Goal: Browse casually: Explore the website without a specific task or goal

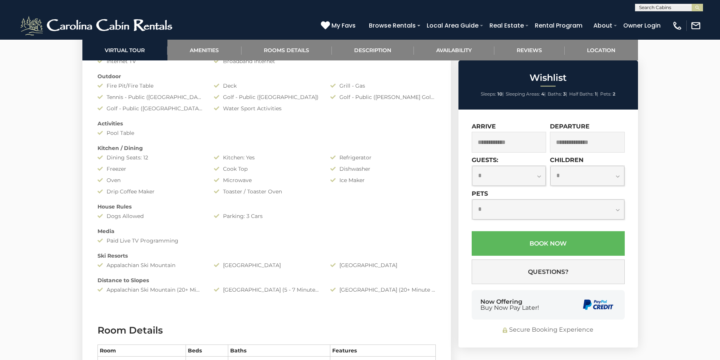
scroll to position [629, 0]
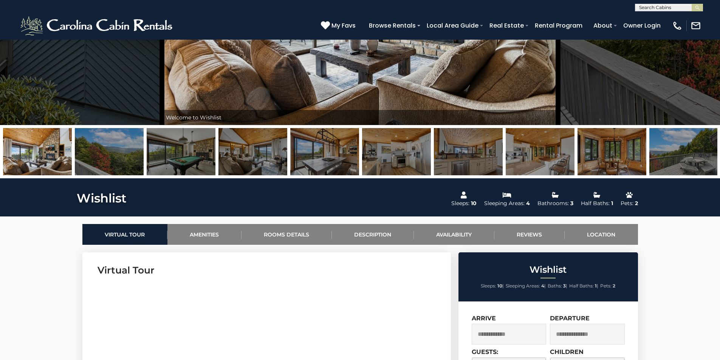
scroll to position [24, 0]
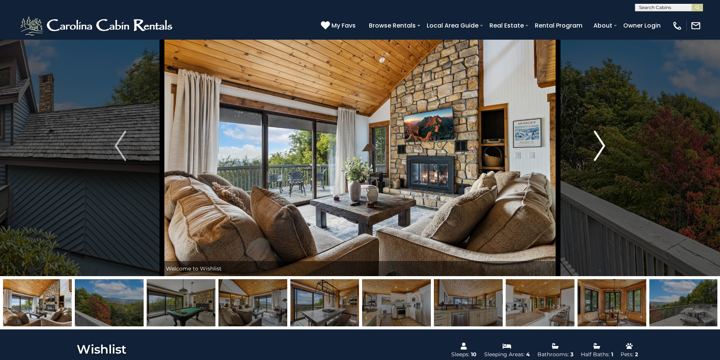
click at [596, 137] on img "Next" at bounding box center [599, 146] width 11 height 30
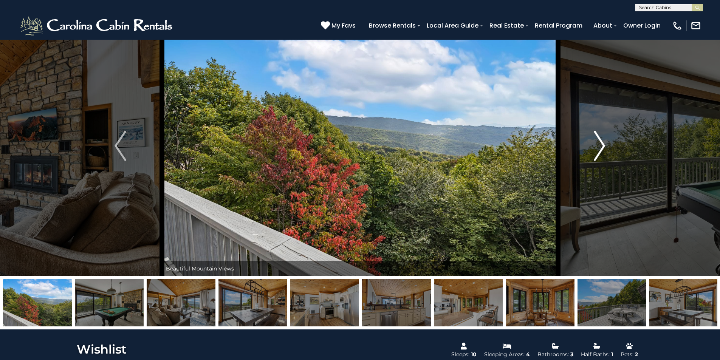
click at [596, 137] on img "Next" at bounding box center [599, 146] width 11 height 30
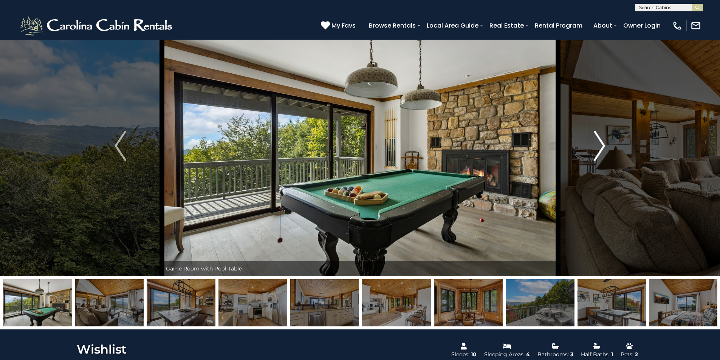
click at [604, 140] on img "Next" at bounding box center [599, 146] width 11 height 30
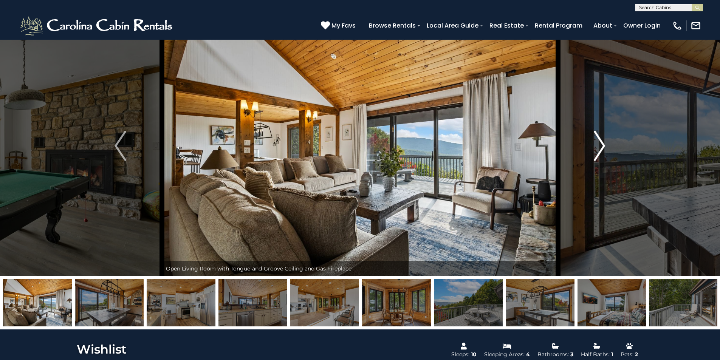
click at [604, 141] on img "Next" at bounding box center [599, 146] width 11 height 30
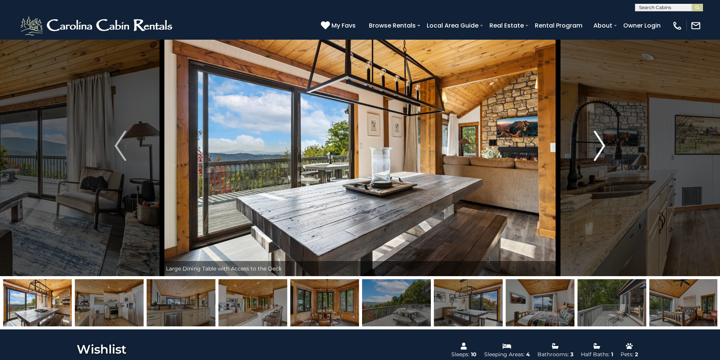
click at [604, 141] on img "Next" at bounding box center [599, 146] width 11 height 30
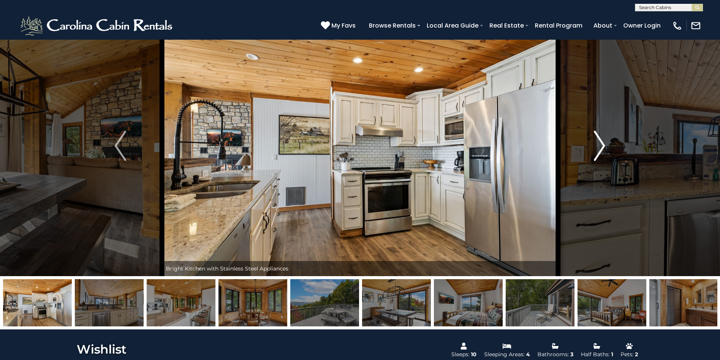
click at [603, 142] on img "Next" at bounding box center [599, 146] width 11 height 30
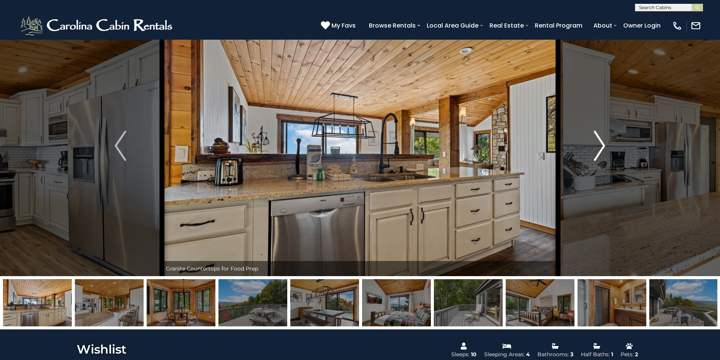
click at [603, 142] on img "Next" at bounding box center [599, 146] width 11 height 30
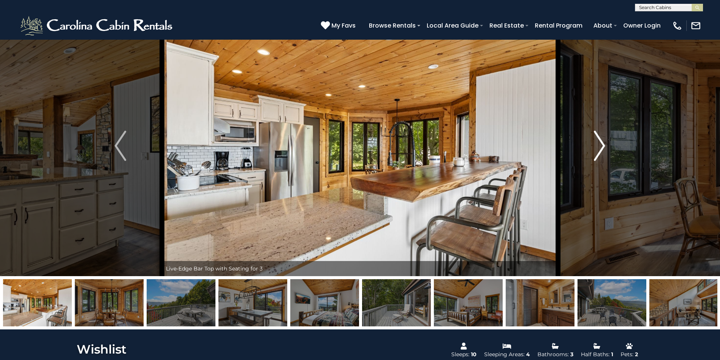
click at [602, 142] on img "Next" at bounding box center [599, 146] width 11 height 30
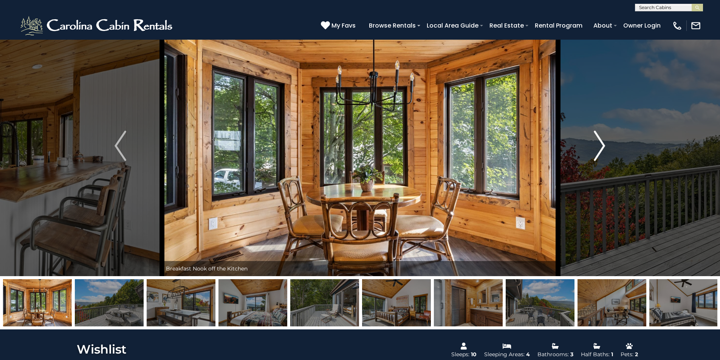
click at [591, 164] on button "Next" at bounding box center [599, 146] width 83 height 261
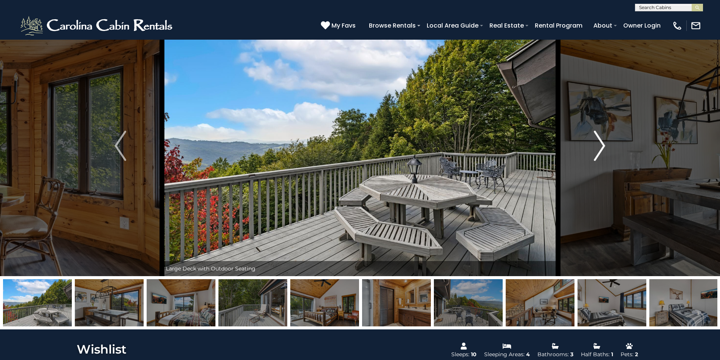
click at [600, 151] on img "Next" at bounding box center [599, 146] width 11 height 30
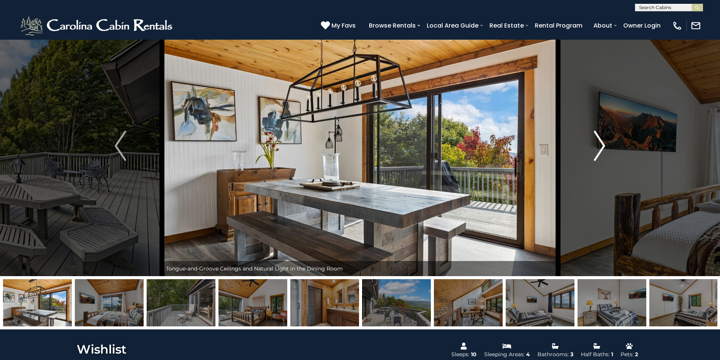
click at [600, 151] on img "Next" at bounding box center [599, 146] width 11 height 30
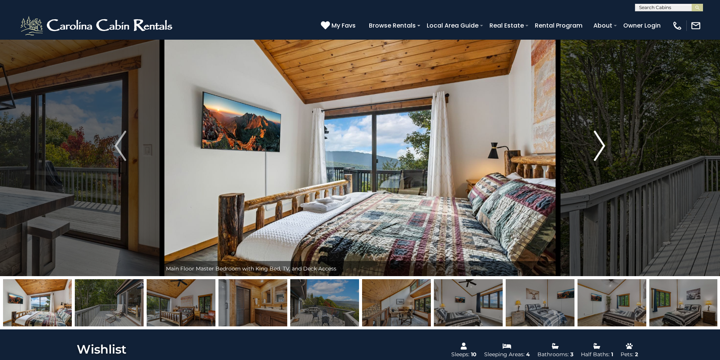
click at [600, 151] on img "Next" at bounding box center [599, 146] width 11 height 30
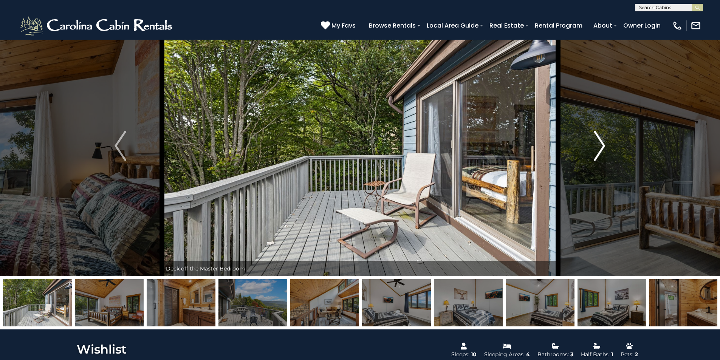
click at [602, 152] on img "Next" at bounding box center [599, 146] width 11 height 30
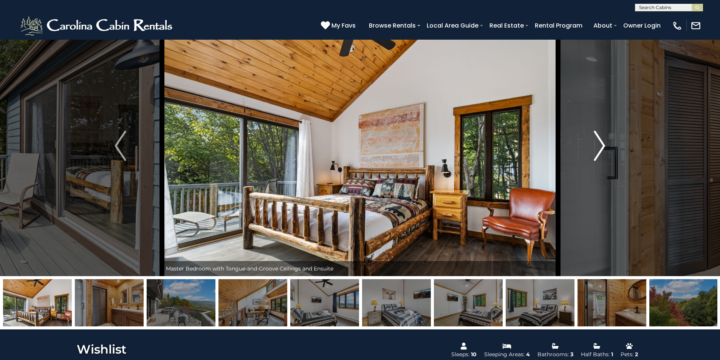
click at [602, 152] on img "Next" at bounding box center [599, 146] width 11 height 30
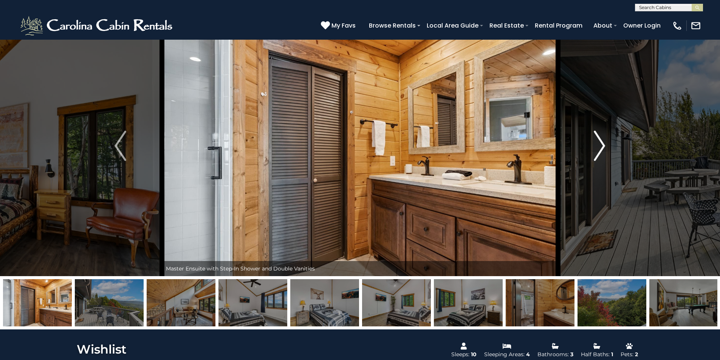
click at [608, 146] on button "Next" at bounding box center [599, 146] width 83 height 261
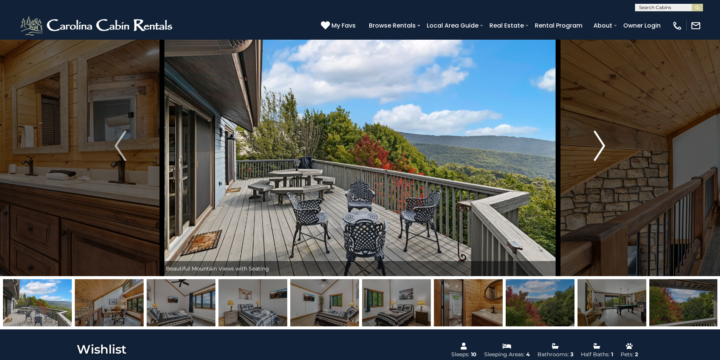
click at [608, 146] on button "Next" at bounding box center [599, 146] width 83 height 261
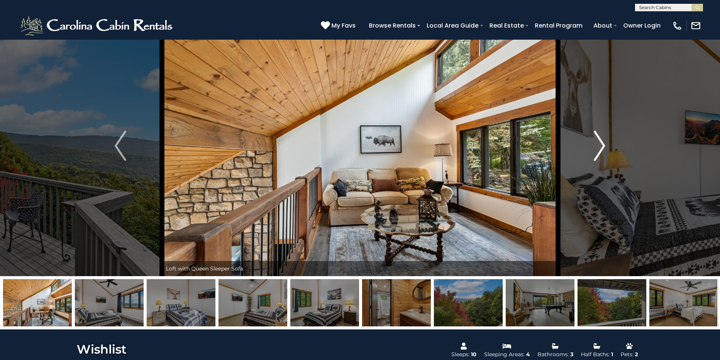
click at [608, 146] on button "Next" at bounding box center [599, 146] width 83 height 261
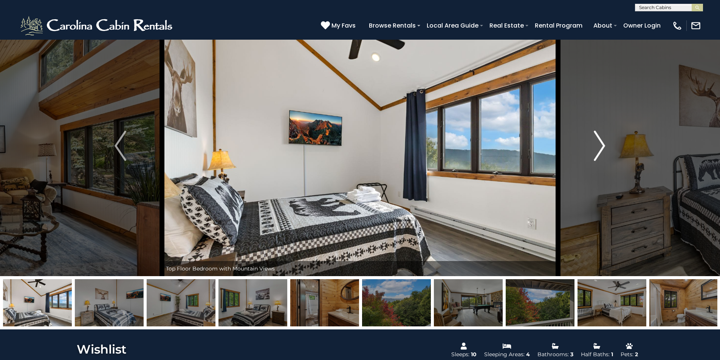
click at [608, 146] on button "Next" at bounding box center [599, 146] width 83 height 261
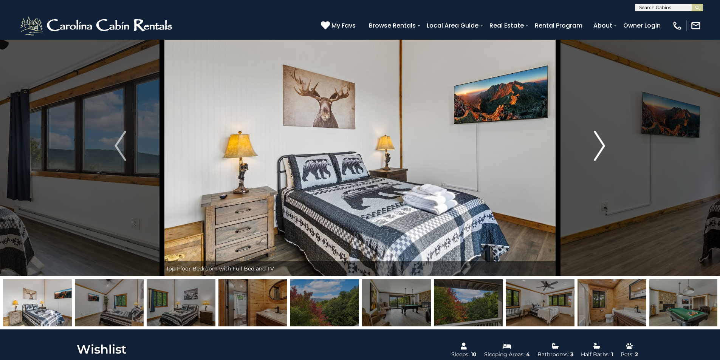
click at [608, 146] on button "Next" at bounding box center [599, 146] width 83 height 261
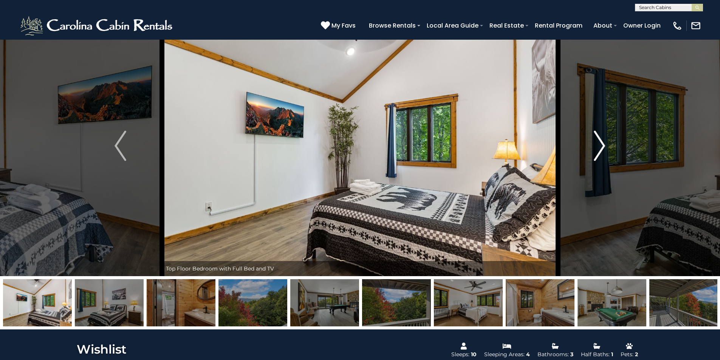
click at [608, 146] on button "Next" at bounding box center [599, 146] width 83 height 261
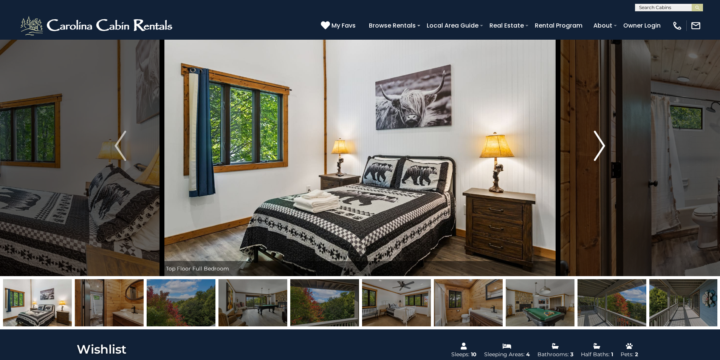
click at [608, 146] on button "Next" at bounding box center [599, 146] width 83 height 261
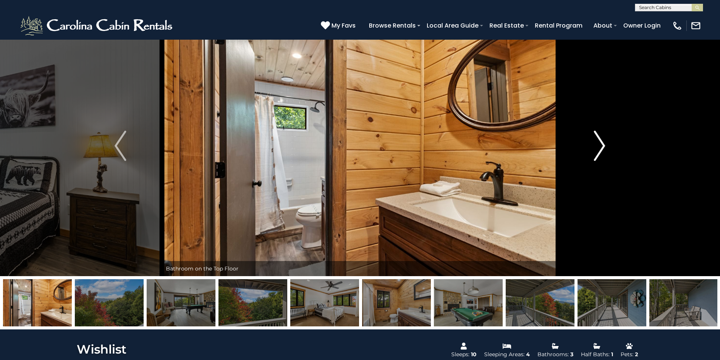
click at [608, 146] on button "Next" at bounding box center [599, 146] width 83 height 261
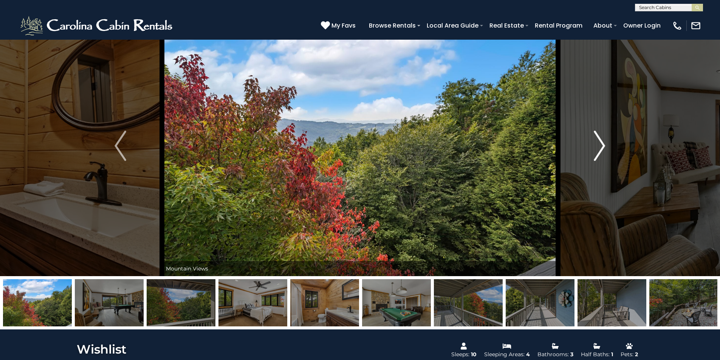
click at [591, 152] on button "Next" at bounding box center [599, 146] width 83 height 261
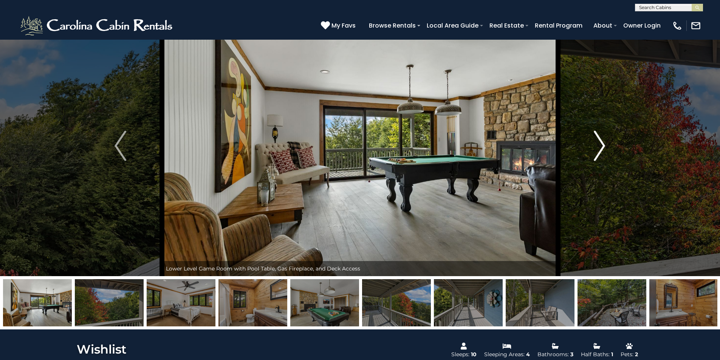
click at [589, 154] on button "Next" at bounding box center [599, 146] width 83 height 261
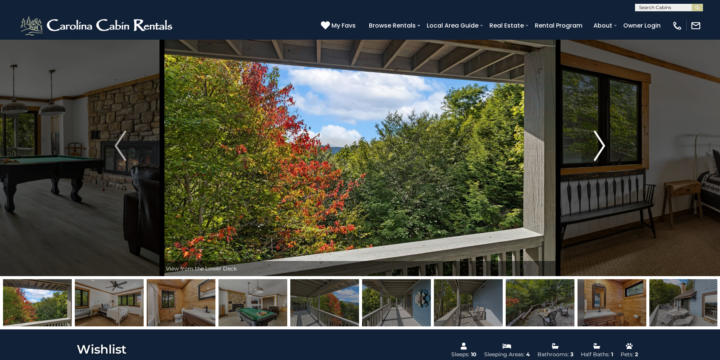
click at [590, 154] on button "Next" at bounding box center [599, 146] width 83 height 261
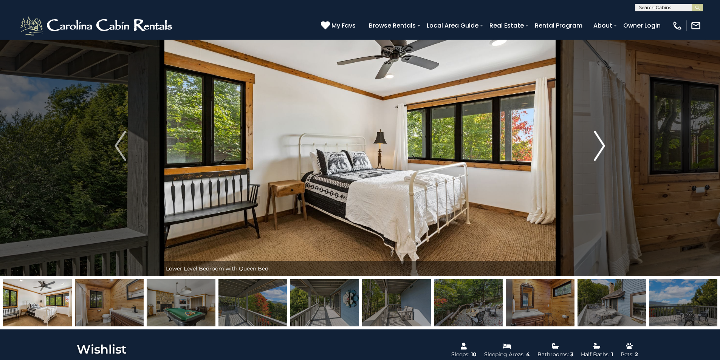
click at [607, 157] on button "Next" at bounding box center [599, 146] width 83 height 261
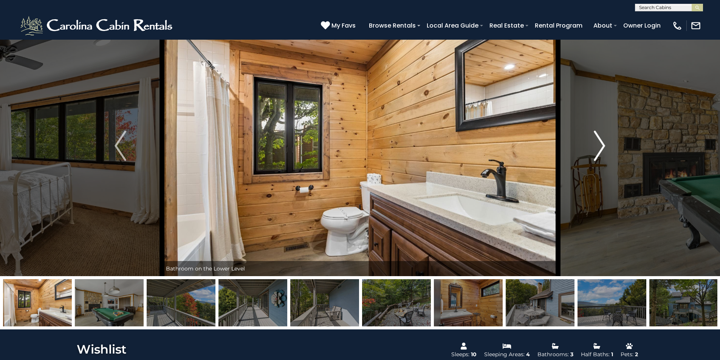
click at [607, 157] on button "Next" at bounding box center [599, 146] width 83 height 261
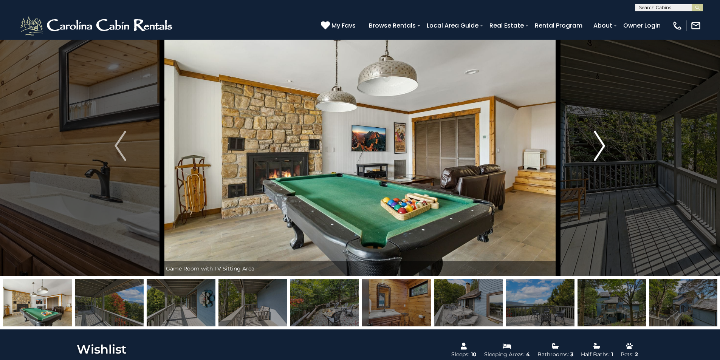
click at [606, 158] on button "Next" at bounding box center [599, 146] width 83 height 261
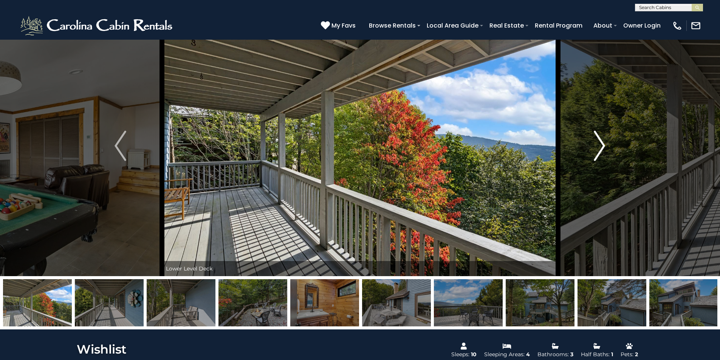
click at [606, 158] on button "Next" at bounding box center [599, 146] width 83 height 261
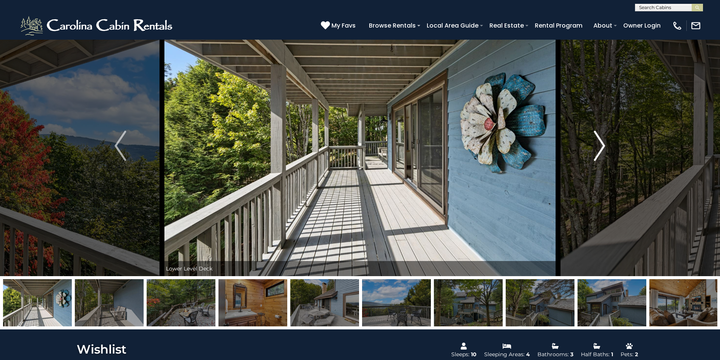
click at [606, 158] on button "Next" at bounding box center [599, 146] width 83 height 261
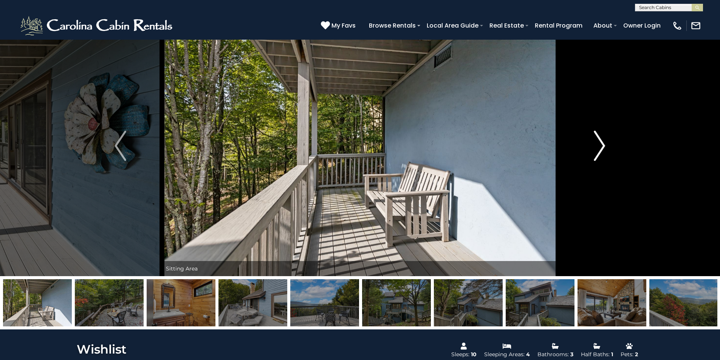
click at [606, 158] on button "Next" at bounding box center [599, 146] width 83 height 261
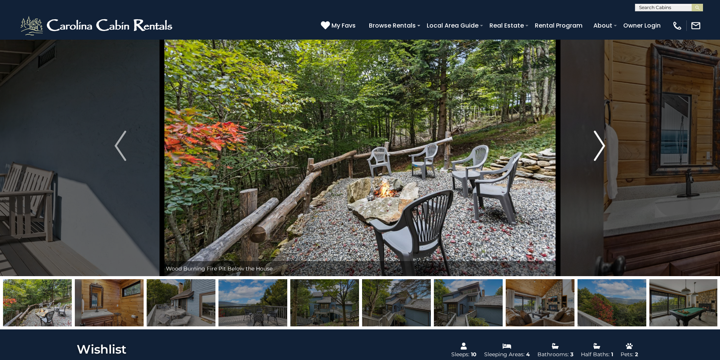
click at [606, 158] on button "Next" at bounding box center [599, 146] width 83 height 261
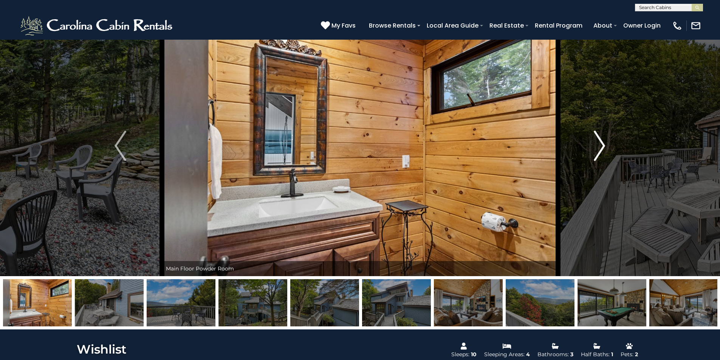
click at [606, 158] on button "Next" at bounding box center [599, 146] width 83 height 261
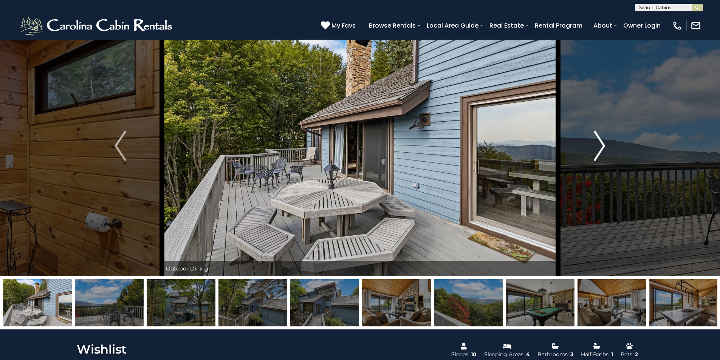
click at [606, 158] on button "Next" at bounding box center [599, 146] width 83 height 261
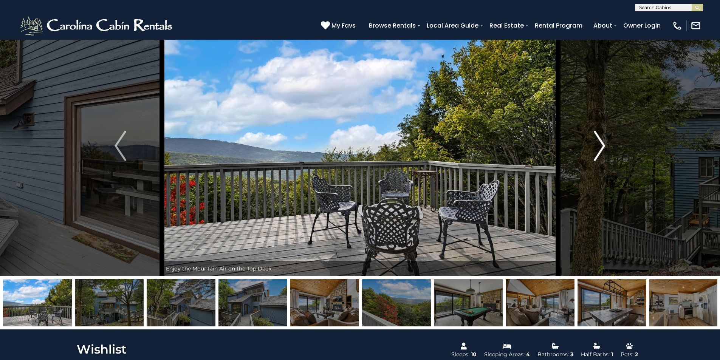
click at [606, 158] on button "Next" at bounding box center [599, 146] width 83 height 261
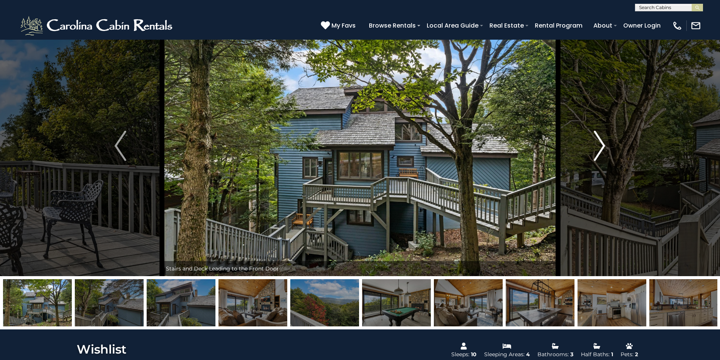
click at [606, 158] on button "Next" at bounding box center [599, 146] width 83 height 261
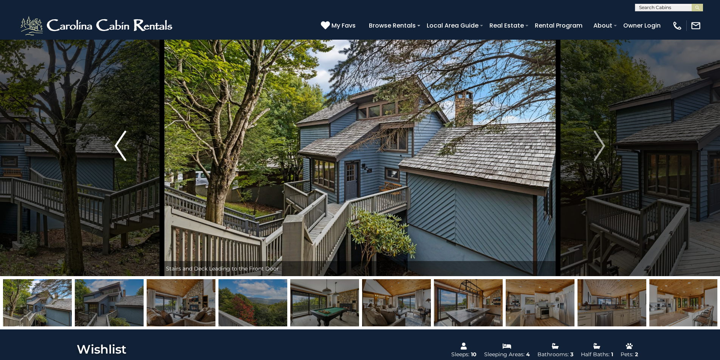
click at [126, 145] on img "Previous" at bounding box center [120, 146] width 11 height 30
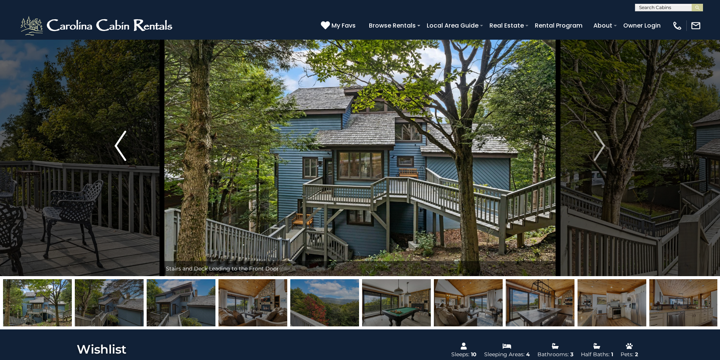
click at [125, 145] on img "Previous" at bounding box center [120, 146] width 11 height 30
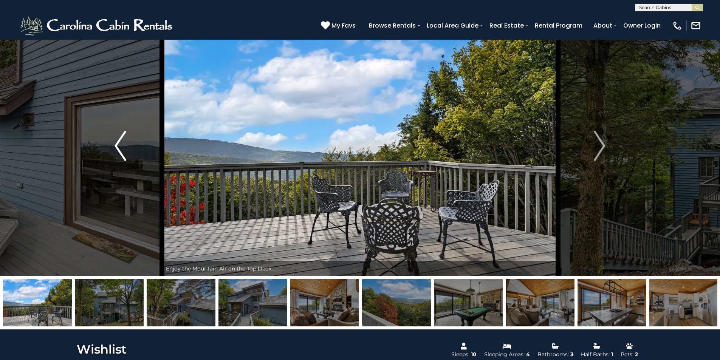
click at [125, 145] on img "Previous" at bounding box center [120, 146] width 11 height 30
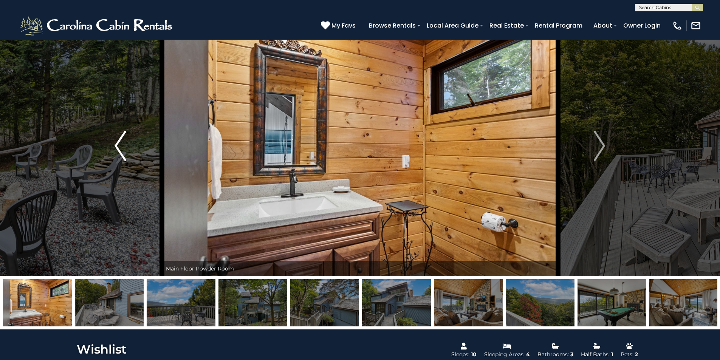
click at [125, 145] on img "Previous" at bounding box center [120, 146] width 11 height 30
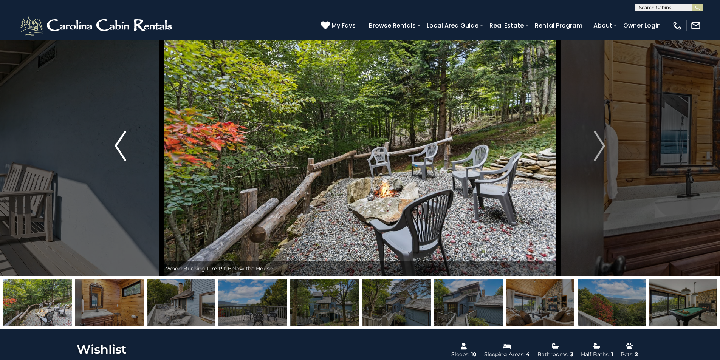
click at [126, 145] on img "Previous" at bounding box center [120, 146] width 11 height 30
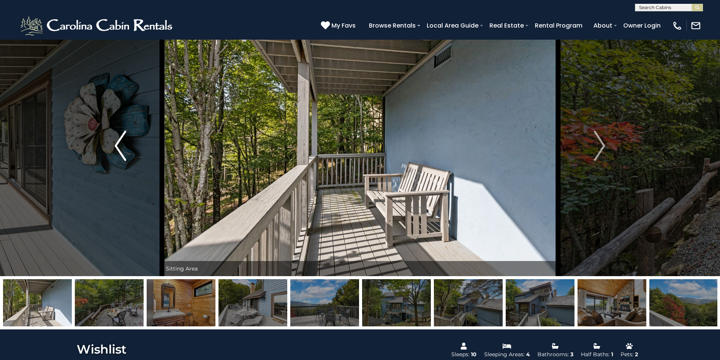
click at [126, 145] on img "Previous" at bounding box center [120, 146] width 11 height 30
click at [126, 144] on button "Previous" at bounding box center [120, 146] width 83 height 261
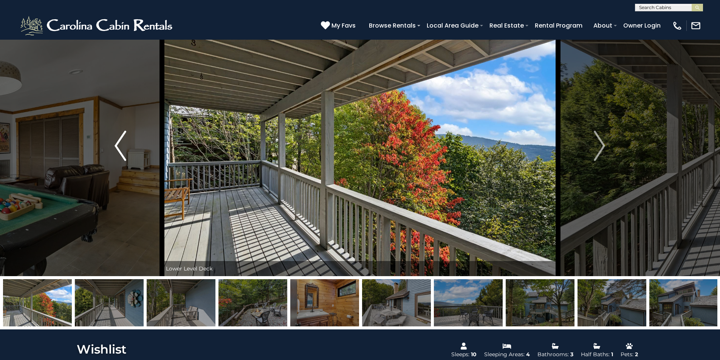
click at [126, 144] on button "Previous" at bounding box center [120, 146] width 83 height 261
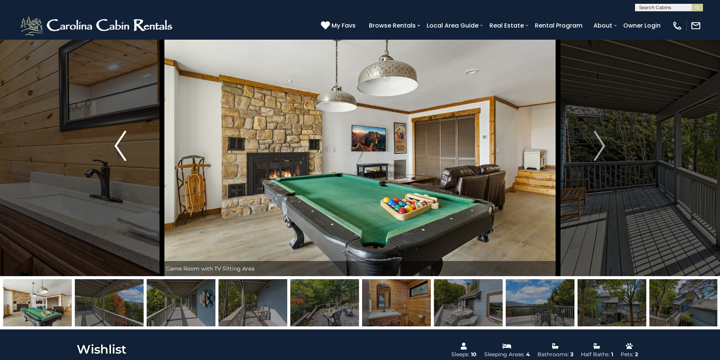
click at [127, 144] on button "Previous" at bounding box center [120, 146] width 83 height 261
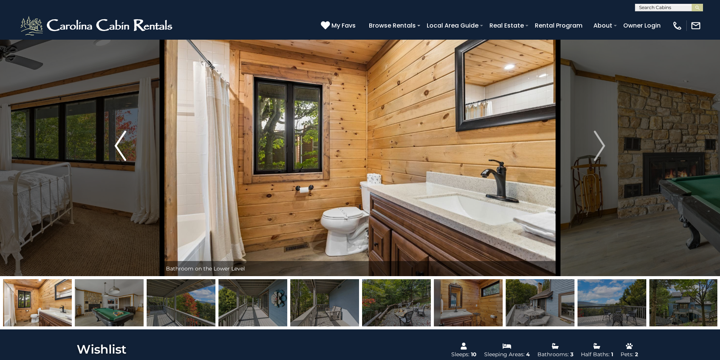
click at [127, 143] on button "Previous" at bounding box center [120, 146] width 83 height 261
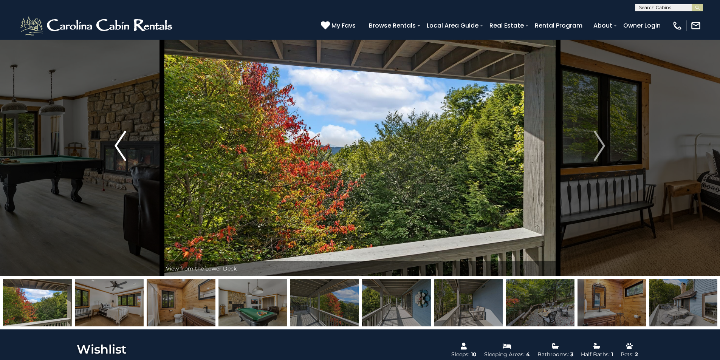
click at [128, 143] on button "Previous" at bounding box center [120, 146] width 83 height 261
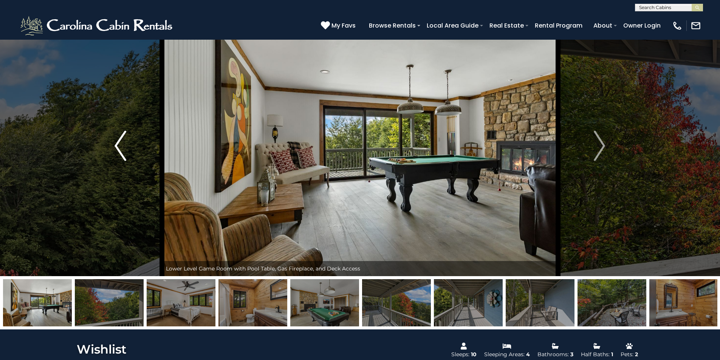
click at [128, 143] on button "Previous" at bounding box center [120, 146] width 83 height 261
click at [129, 143] on button "Previous" at bounding box center [120, 146] width 83 height 261
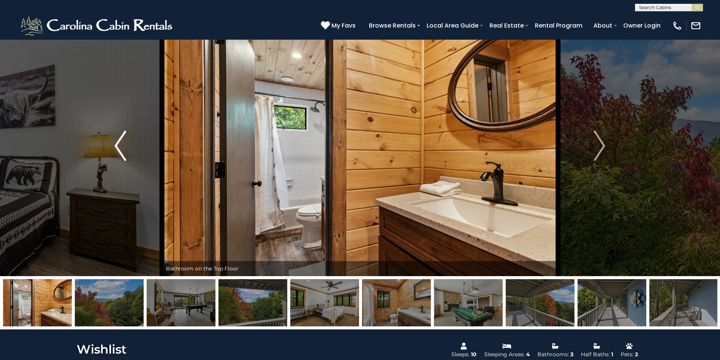
click at [129, 143] on button "Previous" at bounding box center [120, 146] width 83 height 261
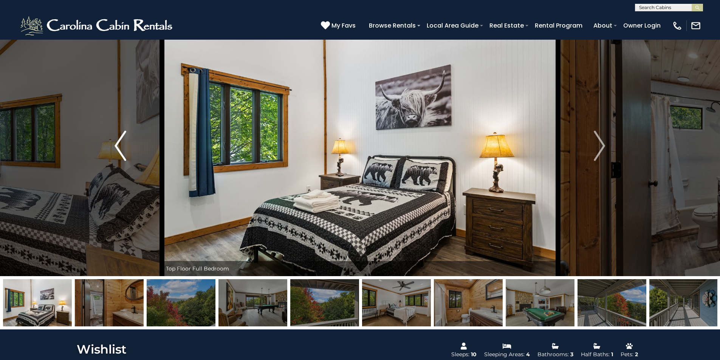
click at [129, 143] on button "Previous" at bounding box center [120, 146] width 83 height 261
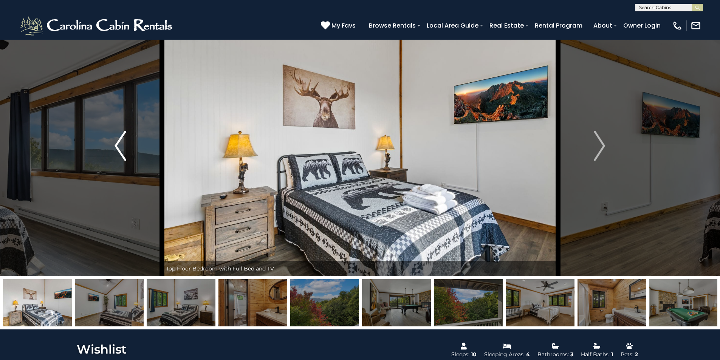
click at [129, 143] on button "Previous" at bounding box center [120, 146] width 83 height 261
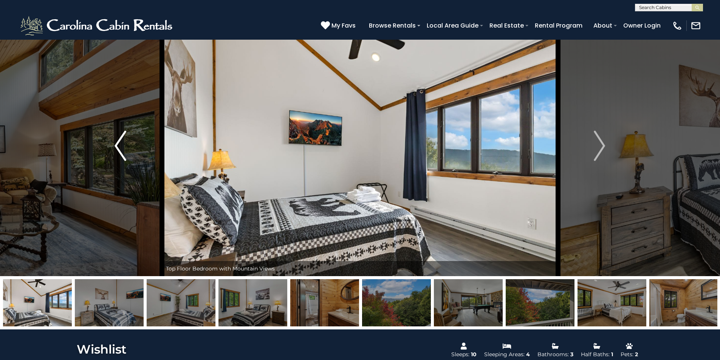
click at [129, 143] on button "Previous" at bounding box center [120, 146] width 83 height 261
click at [129, 142] on button "Previous" at bounding box center [120, 146] width 83 height 261
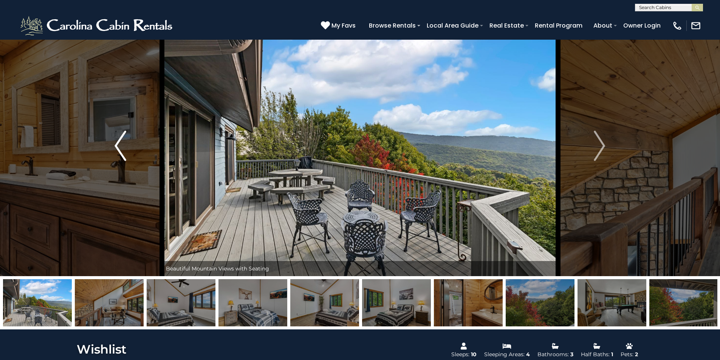
click at [129, 141] on button "Previous" at bounding box center [120, 146] width 83 height 261
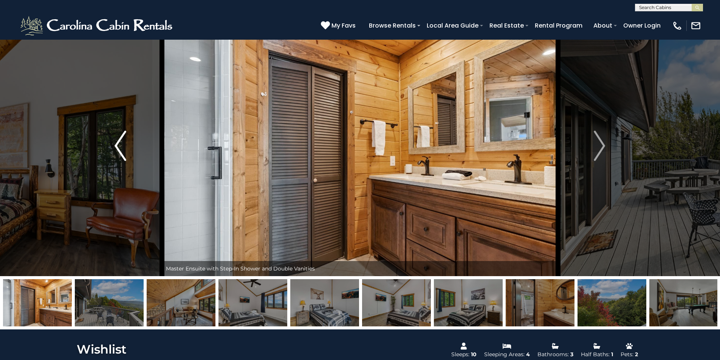
click at [129, 141] on button "Previous" at bounding box center [120, 146] width 83 height 261
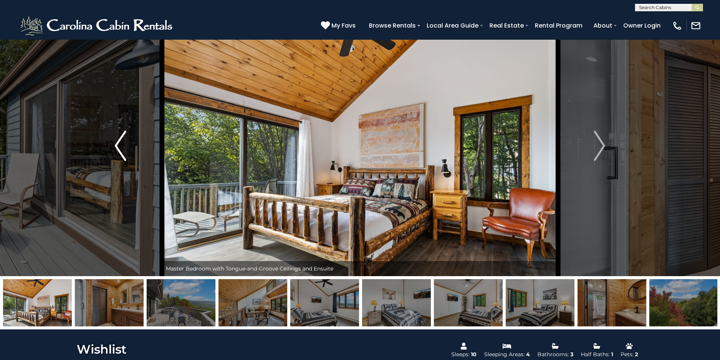
click at [129, 141] on button "Previous" at bounding box center [120, 146] width 83 height 261
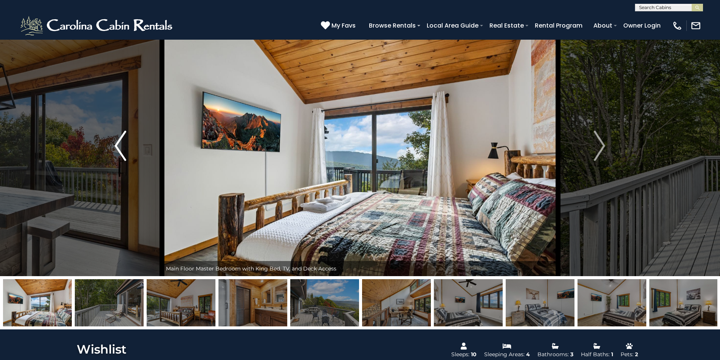
click at [130, 141] on button "Previous" at bounding box center [120, 146] width 83 height 261
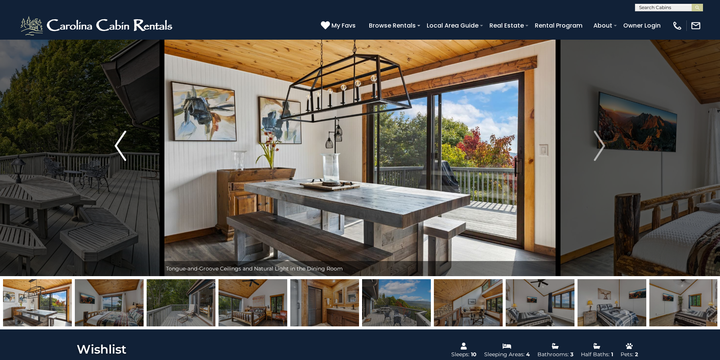
click at [130, 140] on button "Previous" at bounding box center [120, 146] width 83 height 261
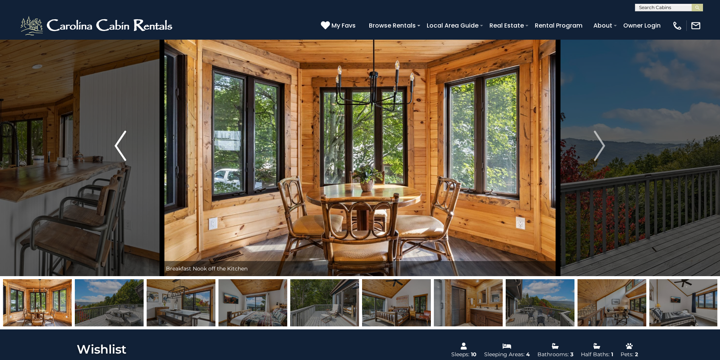
click at [130, 140] on button "Previous" at bounding box center [120, 146] width 83 height 261
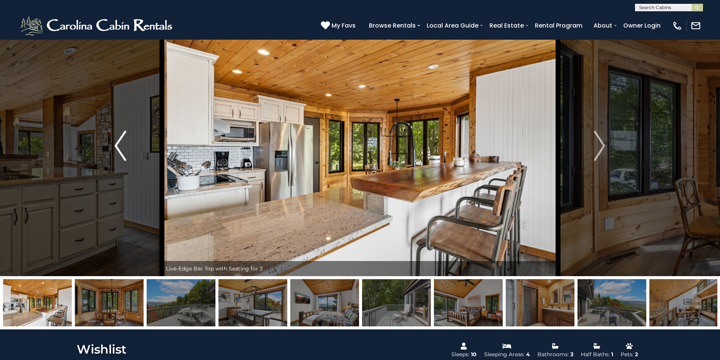
click at [130, 140] on button "Previous" at bounding box center [120, 146] width 83 height 261
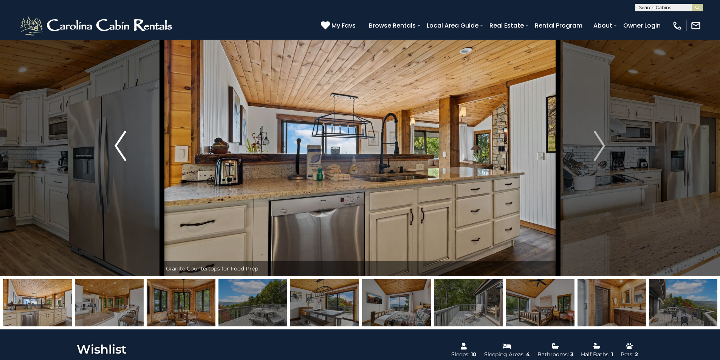
click at [130, 140] on button "Previous" at bounding box center [120, 146] width 83 height 261
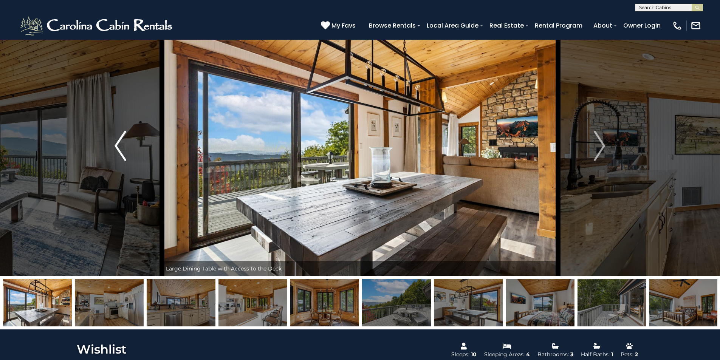
click at [130, 140] on button "Previous" at bounding box center [120, 146] width 83 height 261
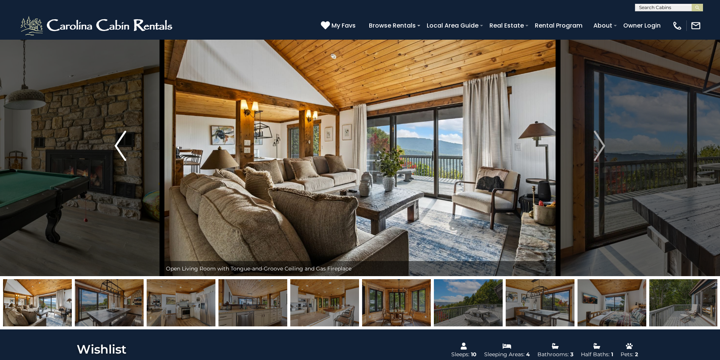
click at [130, 140] on button "Previous" at bounding box center [120, 146] width 83 height 261
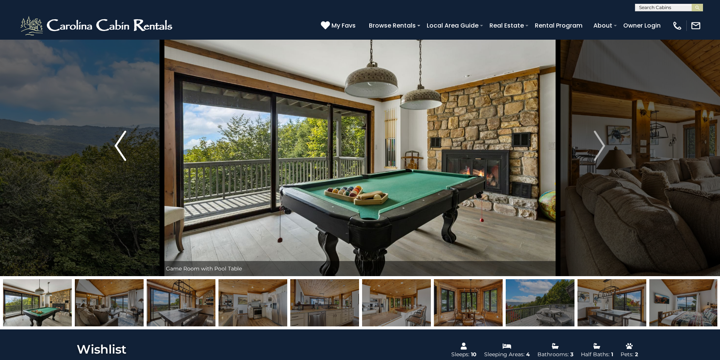
click at [130, 140] on button "Previous" at bounding box center [120, 146] width 83 height 261
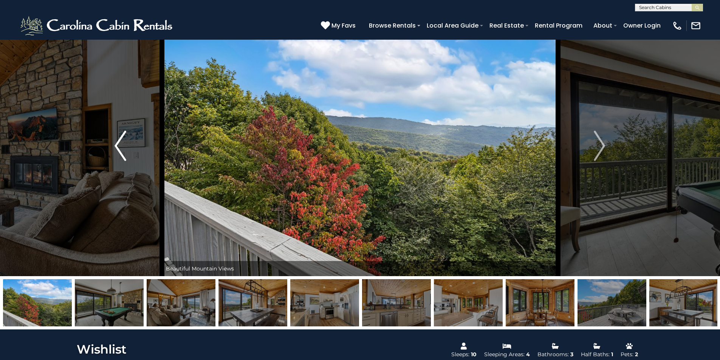
click at [130, 139] on button "Previous" at bounding box center [120, 146] width 83 height 261
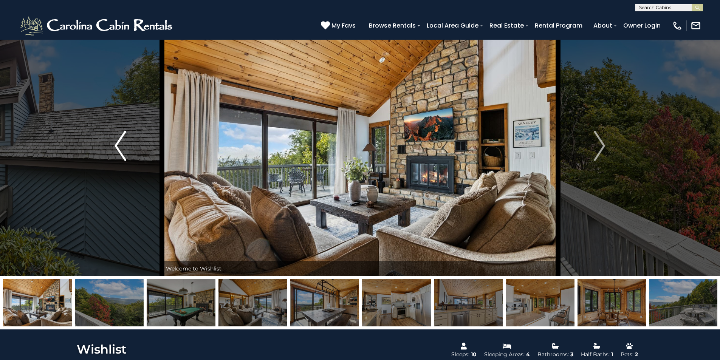
click at [130, 139] on button "Previous" at bounding box center [120, 146] width 83 height 261
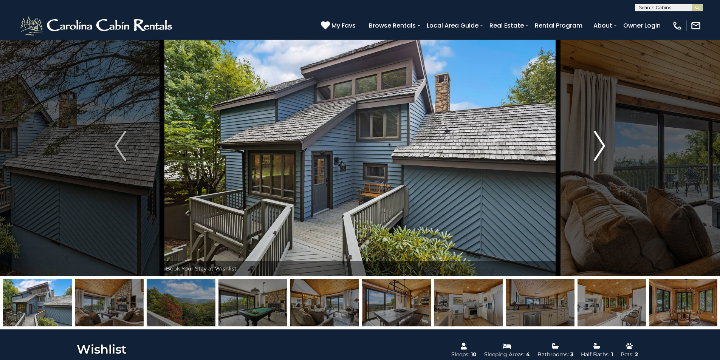
click at [582, 147] on button "Next" at bounding box center [599, 146] width 83 height 261
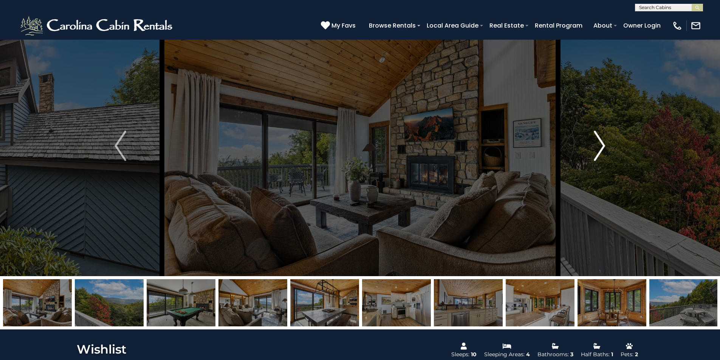
click at [582, 147] on button "Next" at bounding box center [599, 146] width 83 height 261
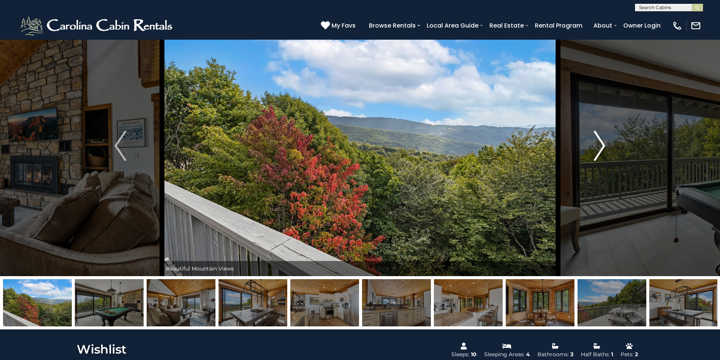
click at [598, 146] on img "Next" at bounding box center [599, 146] width 11 height 30
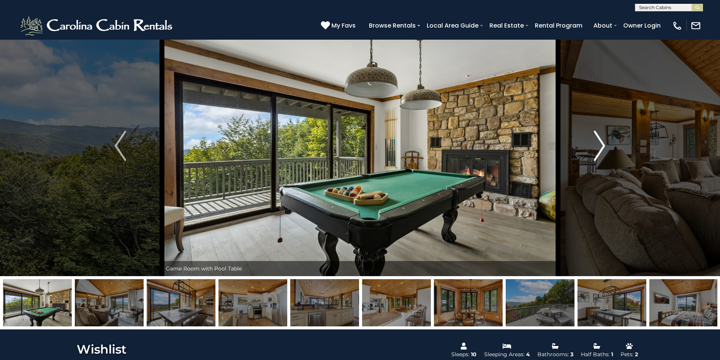
click at [598, 146] on img "Next" at bounding box center [599, 146] width 11 height 30
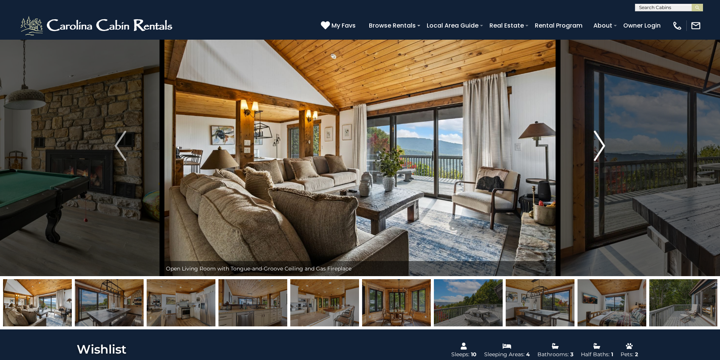
click at [598, 146] on img "Next" at bounding box center [599, 146] width 11 height 30
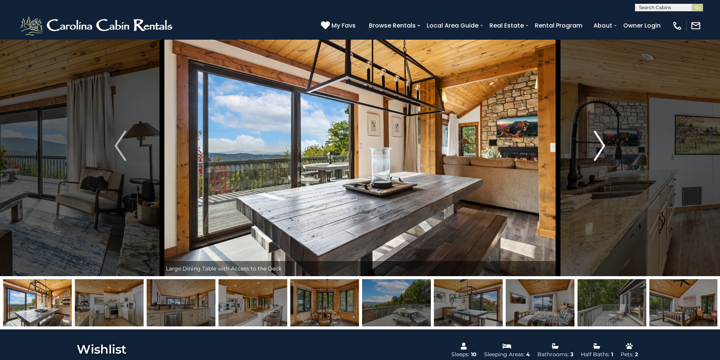
click at [598, 146] on img "Next" at bounding box center [599, 146] width 11 height 30
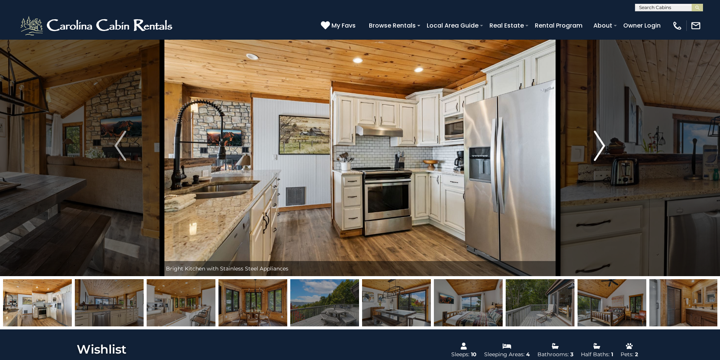
click at [598, 146] on img "Next" at bounding box center [599, 146] width 11 height 30
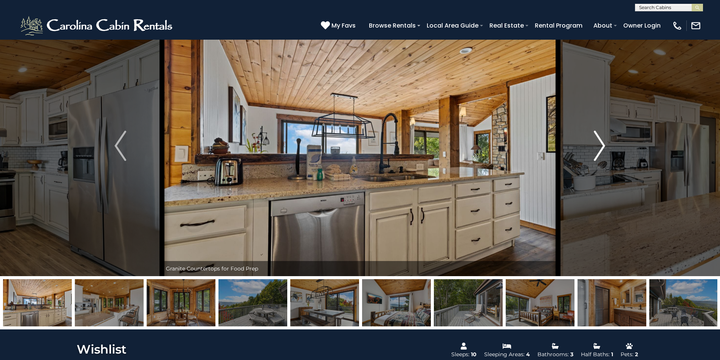
click at [598, 146] on img "Next" at bounding box center [599, 146] width 11 height 30
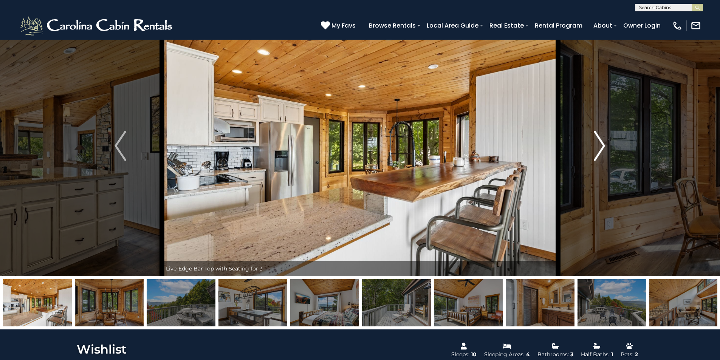
click at [598, 146] on img "Next" at bounding box center [599, 146] width 11 height 30
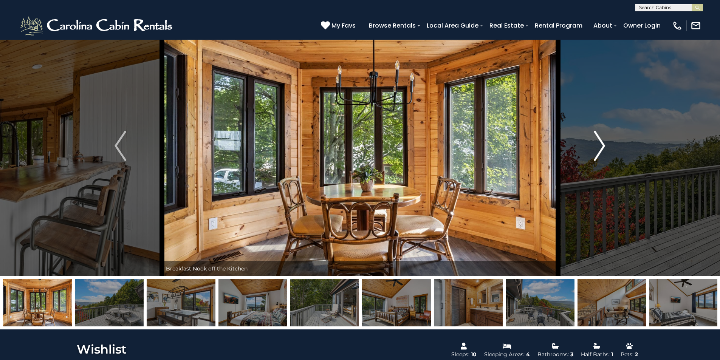
click at [598, 146] on img "Next" at bounding box center [599, 146] width 11 height 30
